Goal: Information Seeking & Learning: Learn about a topic

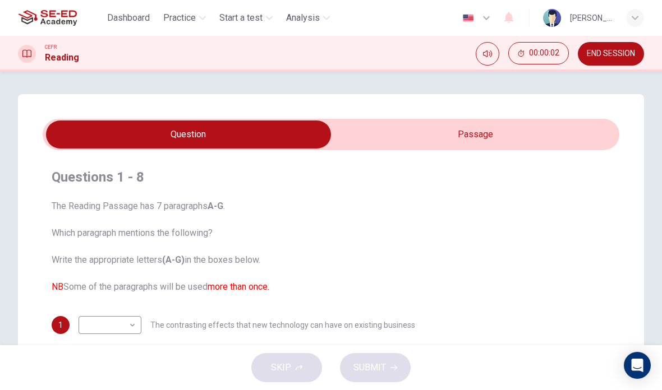
click at [468, 135] on input "checkbox" at bounding box center [188, 135] width 865 height 28
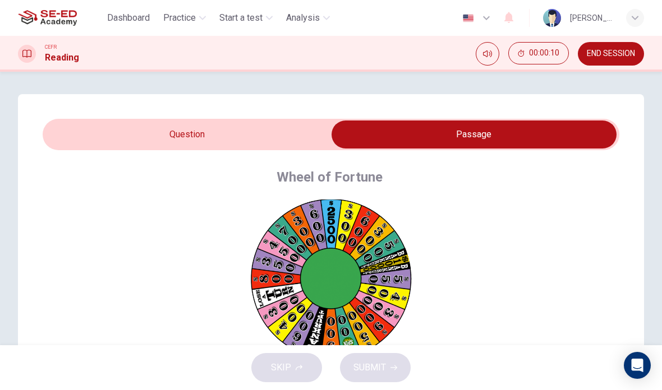
scroll to position [7, 0]
click at [373, 288] on button "Click to Zoom" at bounding box center [332, 290] width 98 height 27
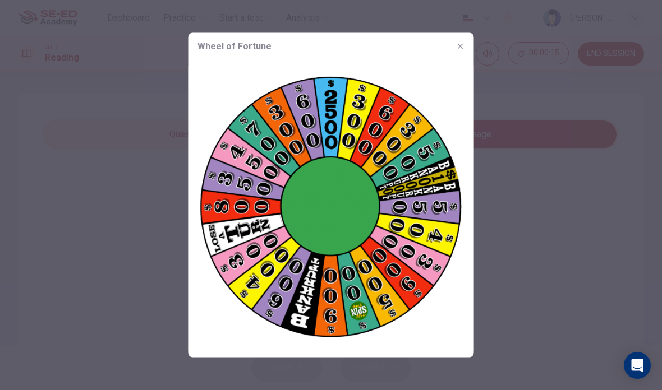
click at [497, 205] on div at bounding box center [331, 195] width 662 height 390
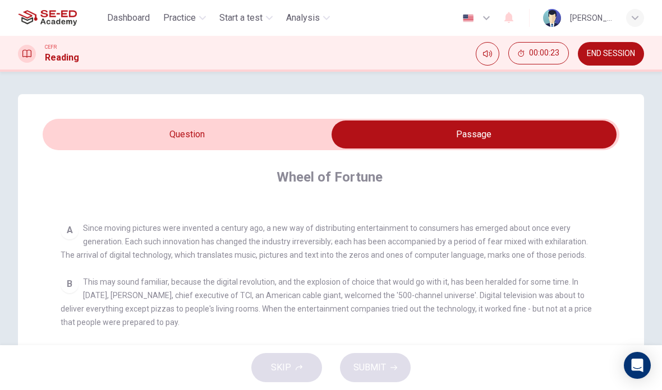
scroll to position [208, 0]
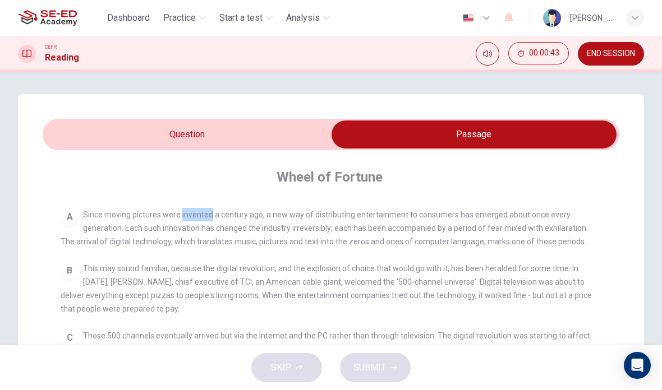
click at [284, 222] on div "A Since moving pictures were invented a century ago, a new way of distributing …" at bounding box center [331, 228] width 541 height 40
click at [429, 296] on span "This may sound familiar, because the digital revolution, and the explosion of c…" at bounding box center [326, 288] width 531 height 49
click at [580, 276] on div "B This may sound familiar, because the digital revolution, and the explosion of…" at bounding box center [331, 289] width 541 height 54
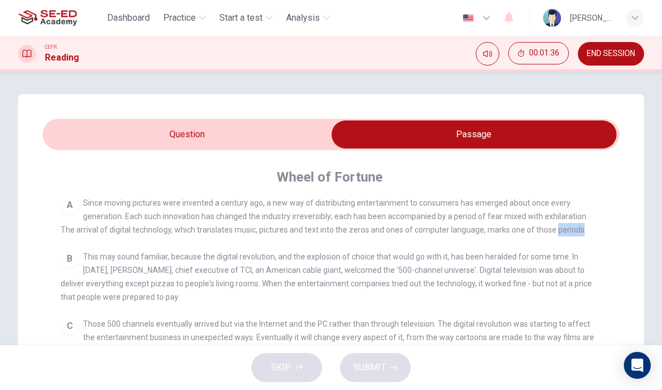
scroll to position [222, 0]
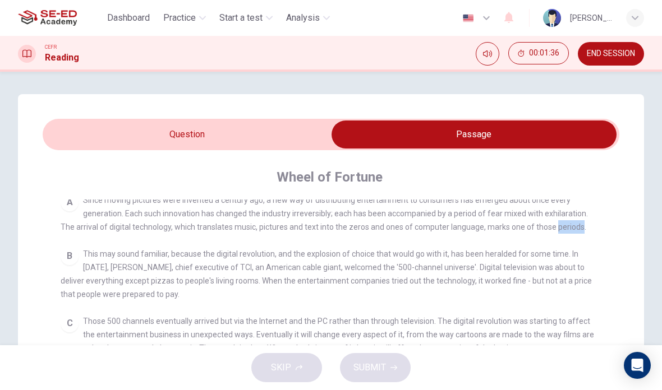
click at [401, 282] on span "This may sound familiar, because the digital revolution, and the explosion of c…" at bounding box center [326, 274] width 531 height 49
click at [393, 301] on div "B This may sound familiar, because the digital revolution, and the explosion of…" at bounding box center [331, 274] width 541 height 54
click at [312, 250] on div "B This may sound familiar, because the digital revolution, and the explosion of…" at bounding box center [331, 274] width 541 height 54
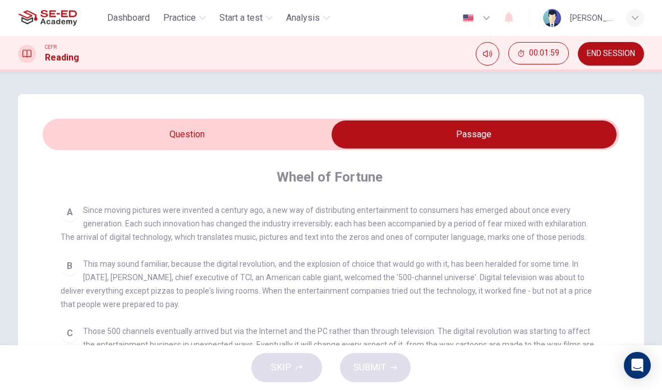
scroll to position [212, 0]
click at [241, 230] on div "A Since moving pictures were invented a century ago, a new way of distributing …" at bounding box center [331, 224] width 541 height 40
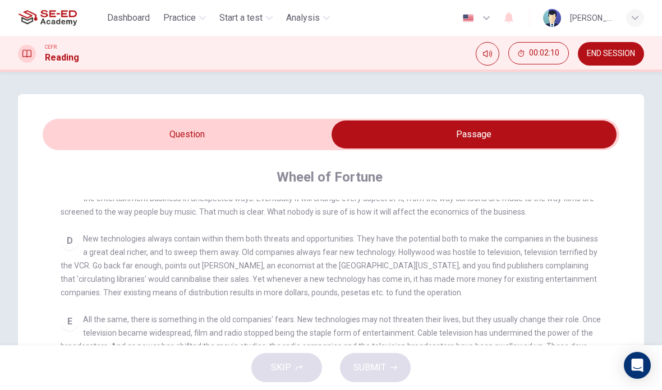
scroll to position [357, 0]
click at [309, 134] on input "checkbox" at bounding box center [474, 135] width 865 height 28
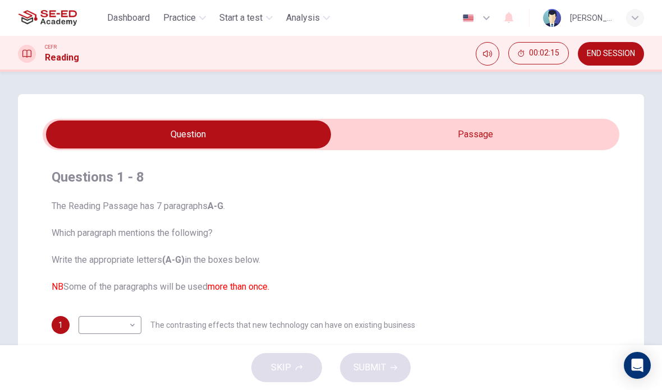
click at [392, 129] on input "checkbox" at bounding box center [188, 135] width 865 height 28
checkbox input "true"
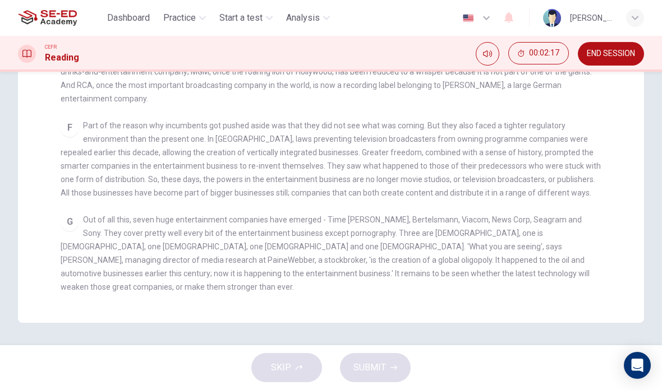
scroll to position [303, 0]
